Goal: Task Accomplishment & Management: Use online tool/utility

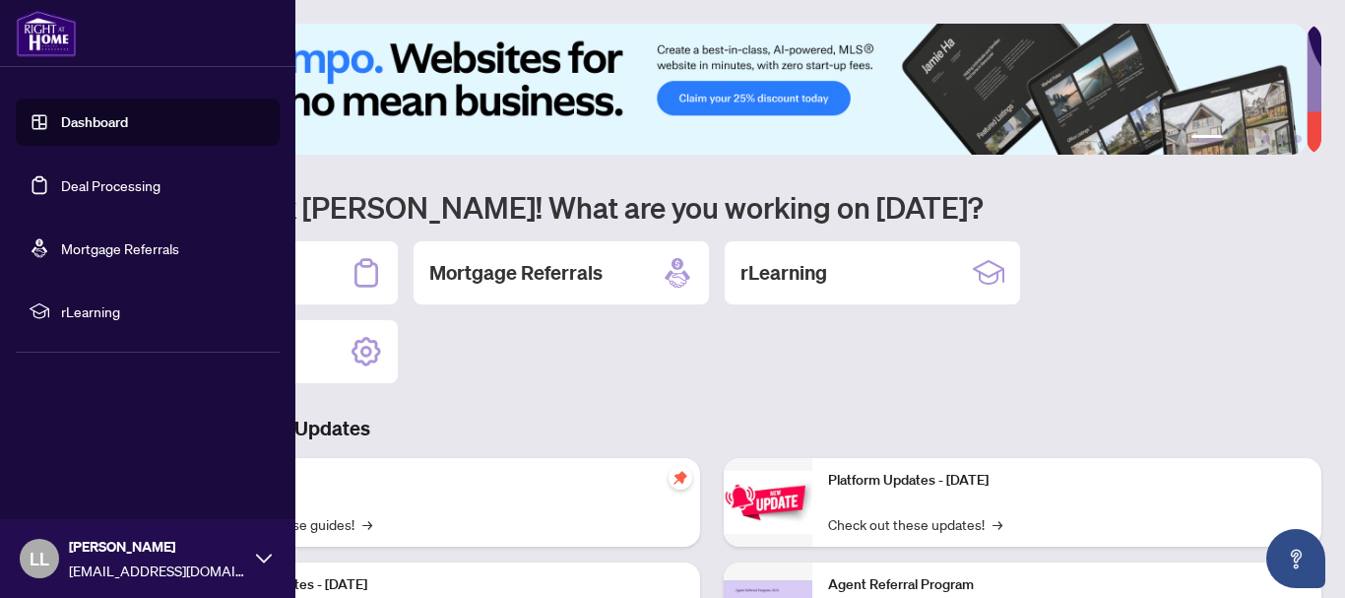
click at [122, 181] on link "Deal Processing" at bounding box center [110, 185] width 99 height 18
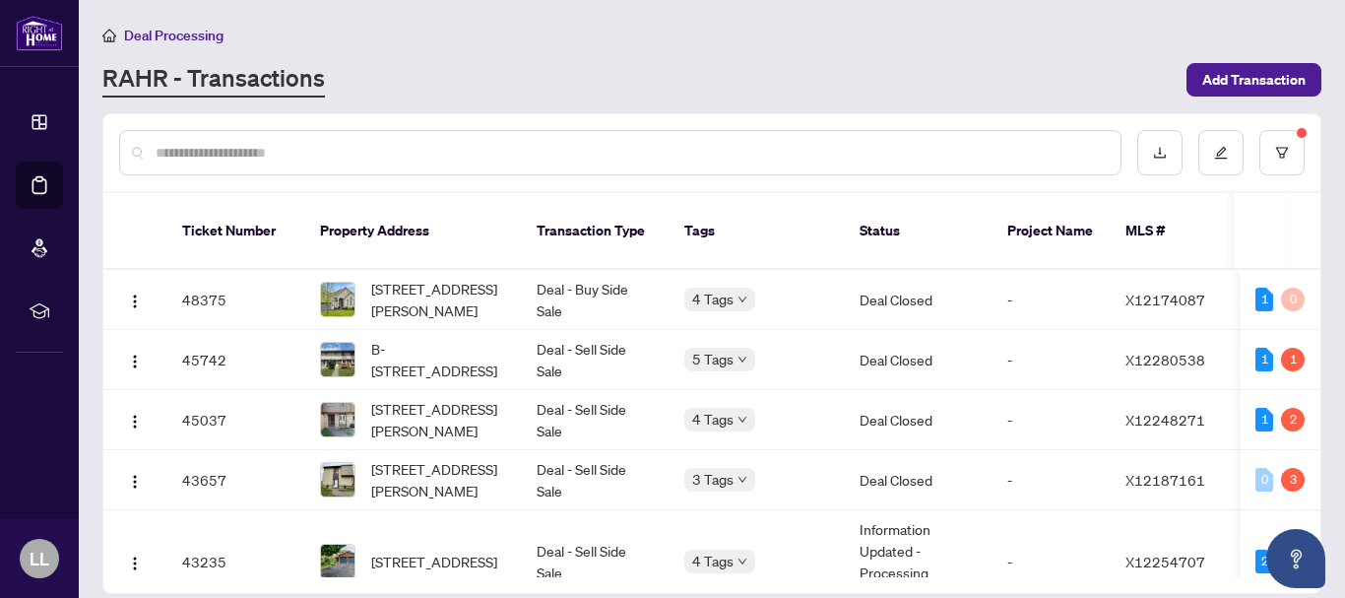
click at [418, 159] on input "text" at bounding box center [630, 153] width 949 height 22
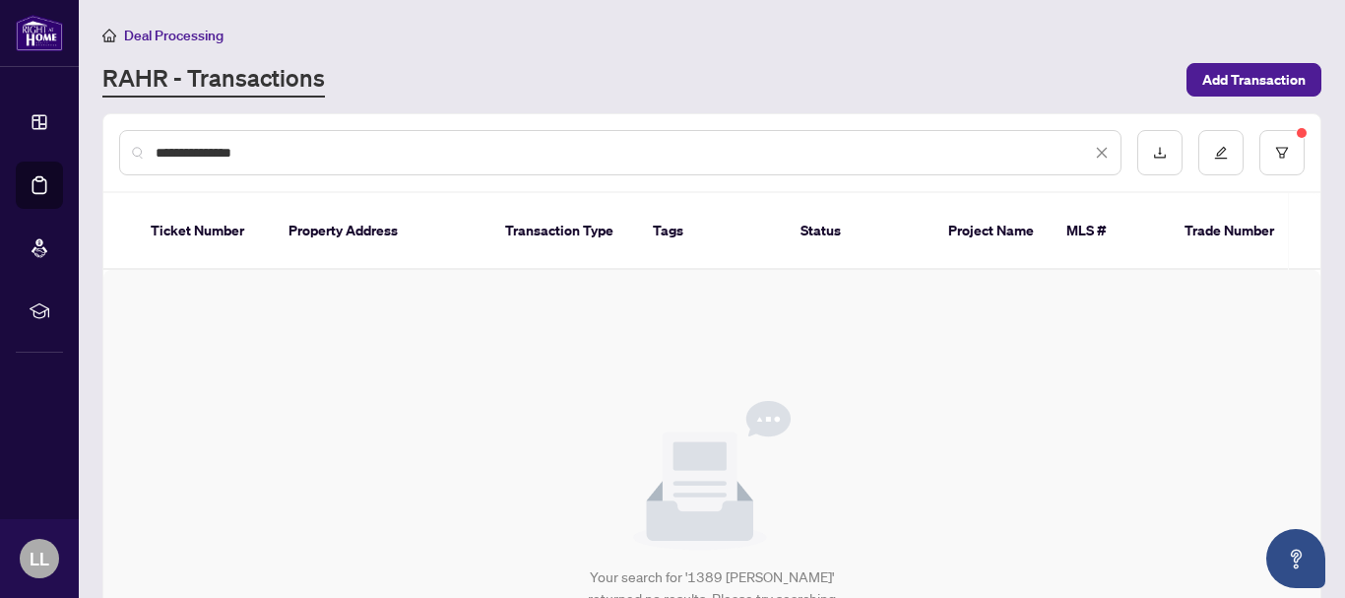
type input "**********"
click at [315, 150] on input "**********" at bounding box center [623, 153] width 935 height 22
click at [1297, 134] on sup at bounding box center [1302, 133] width 10 height 10
click at [1275, 150] on icon "filter" at bounding box center [1282, 153] width 14 height 14
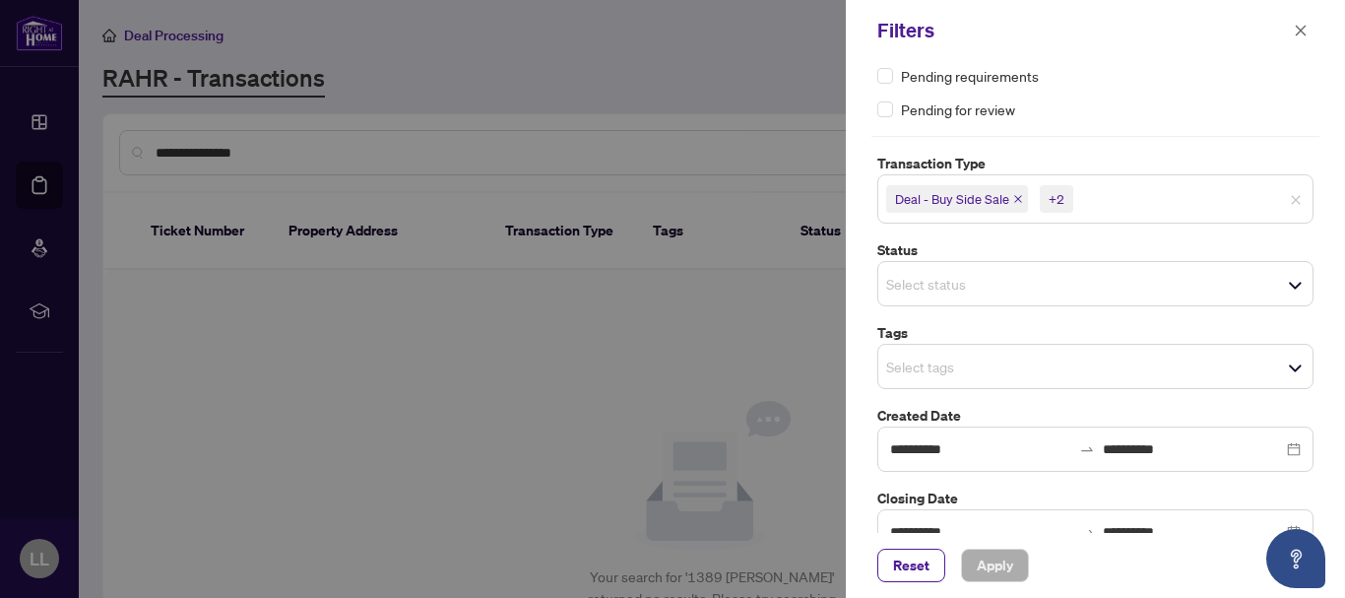
scroll to position [116, 0]
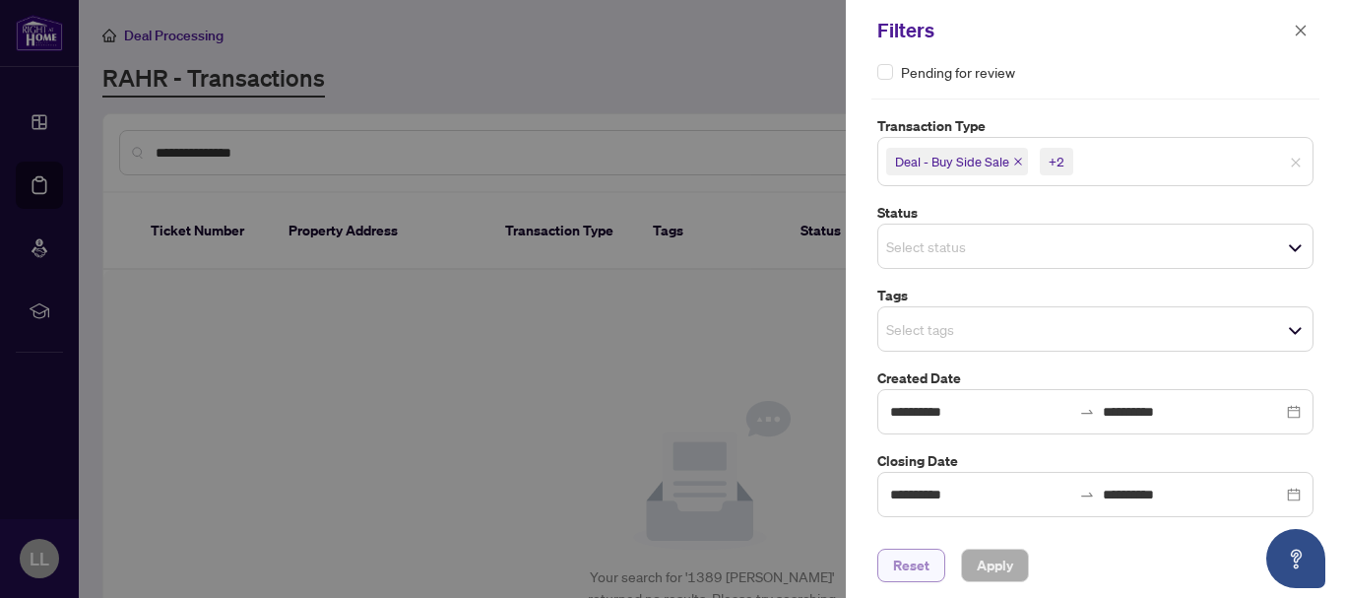
click at [912, 566] on span "Reset" at bounding box center [911, 565] width 36 height 32
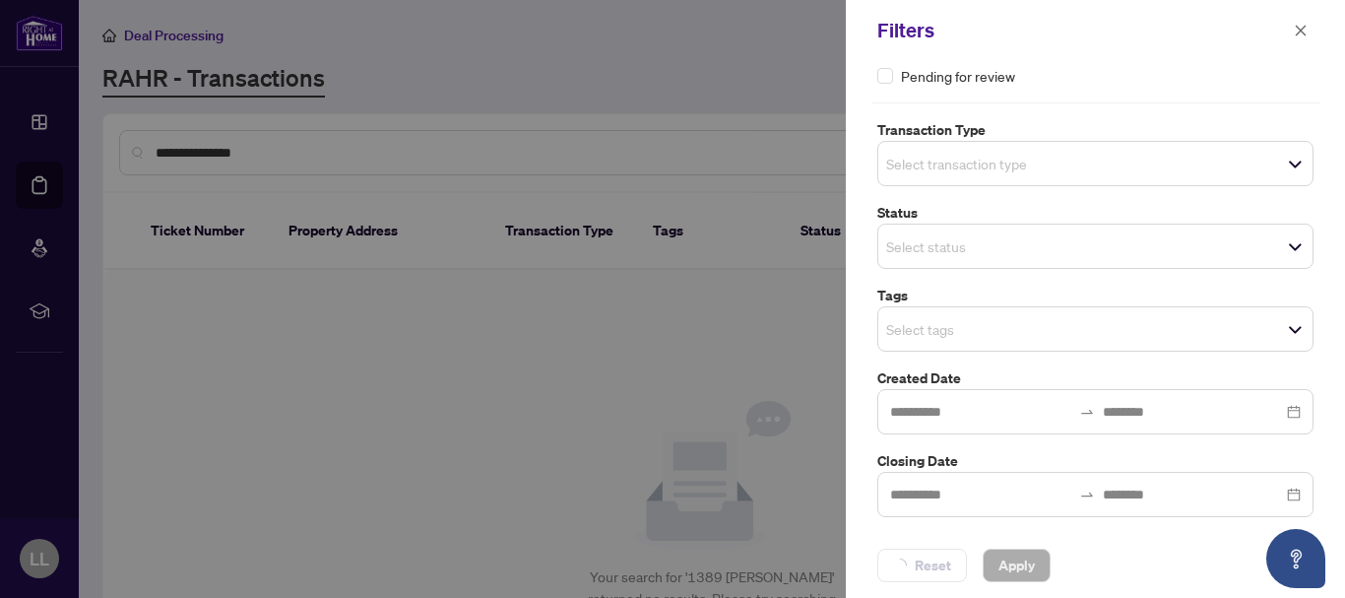
scroll to position [112, 0]
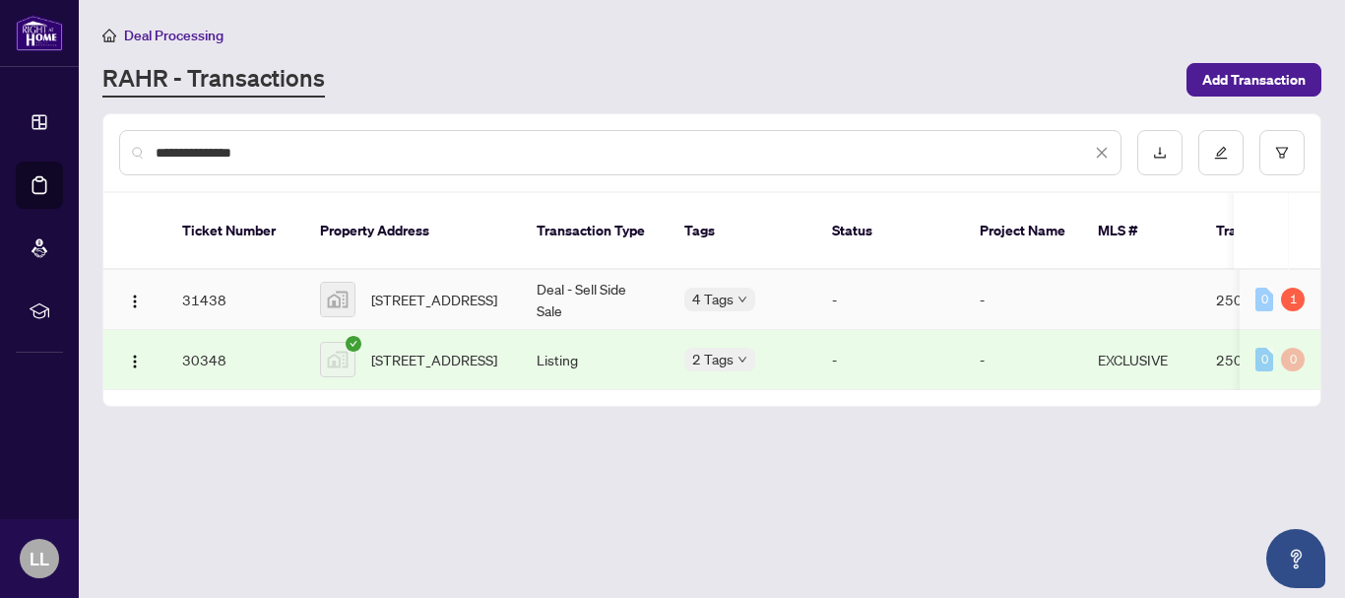
click at [211, 277] on td "31438" at bounding box center [235, 300] width 138 height 60
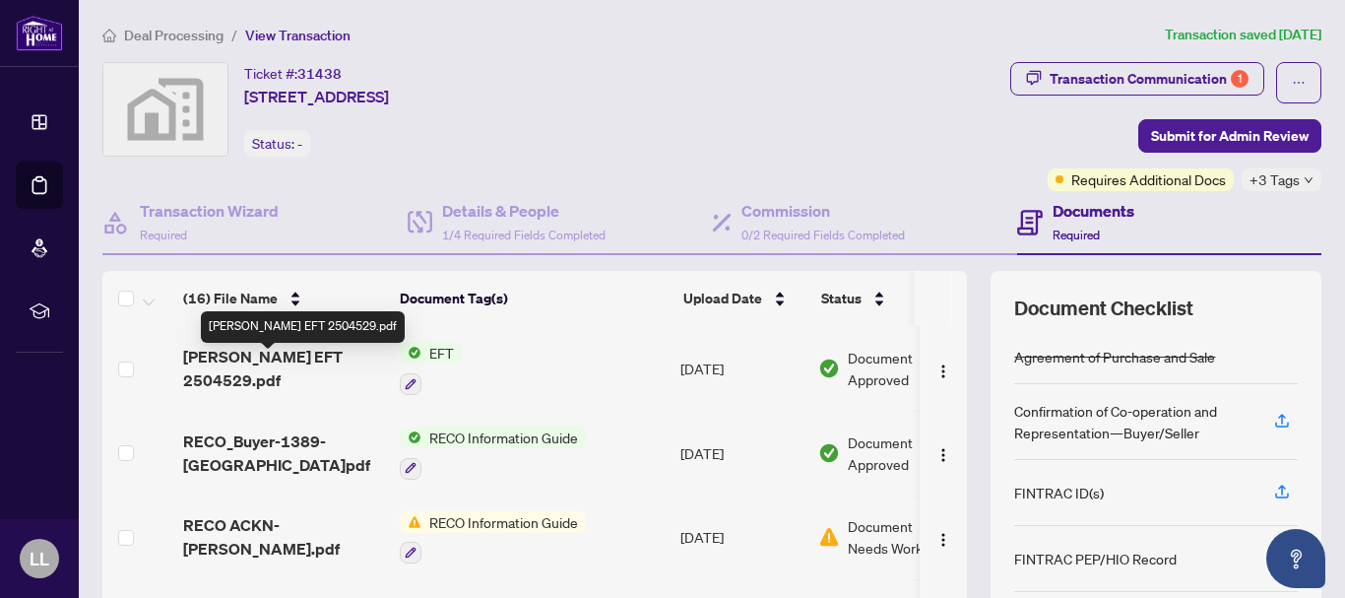
click at [290, 370] on span "[PERSON_NAME] EFT 2504529.pdf" at bounding box center [283, 368] width 201 height 47
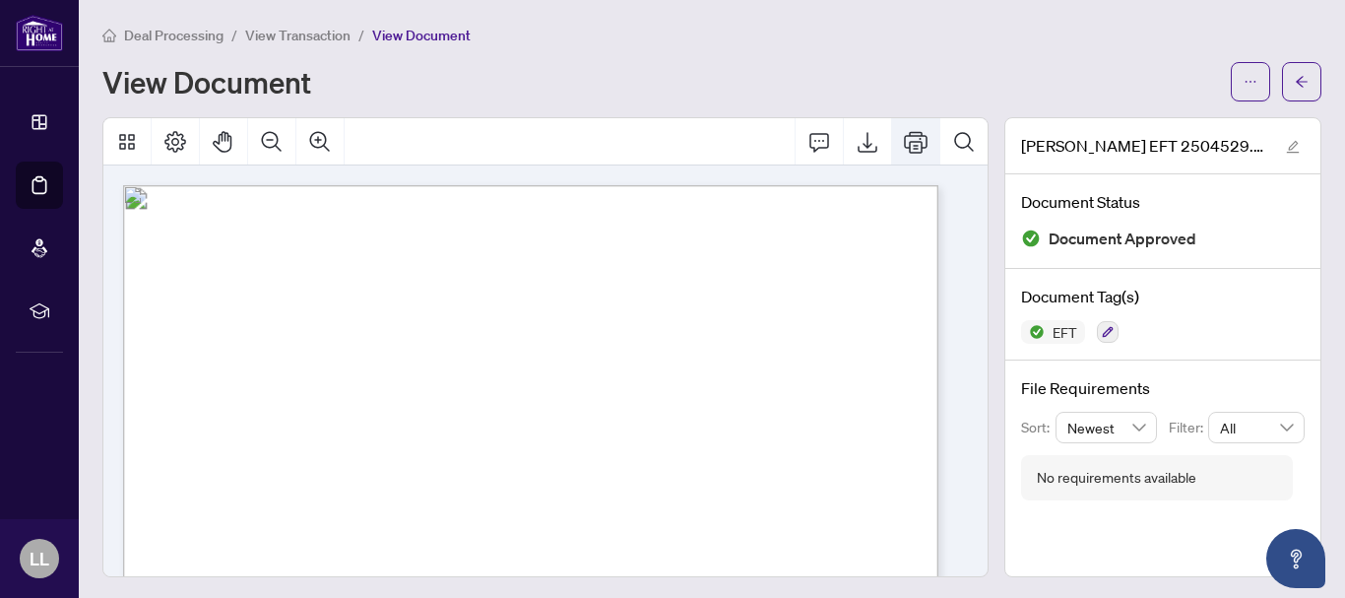
click at [904, 142] on icon "Print" at bounding box center [916, 142] width 24 height 22
